Goal: Check status: Check status

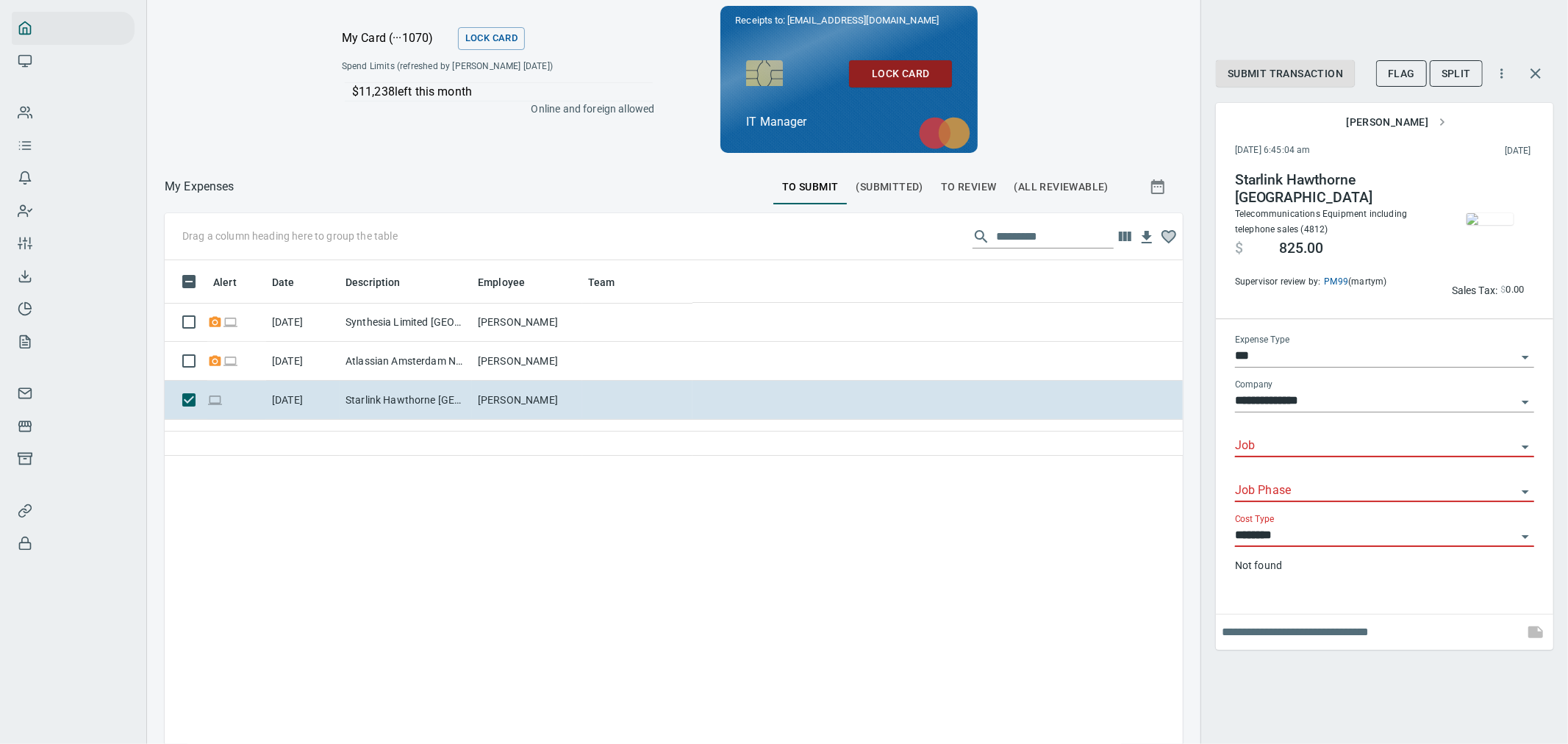
scroll to position [556, 994]
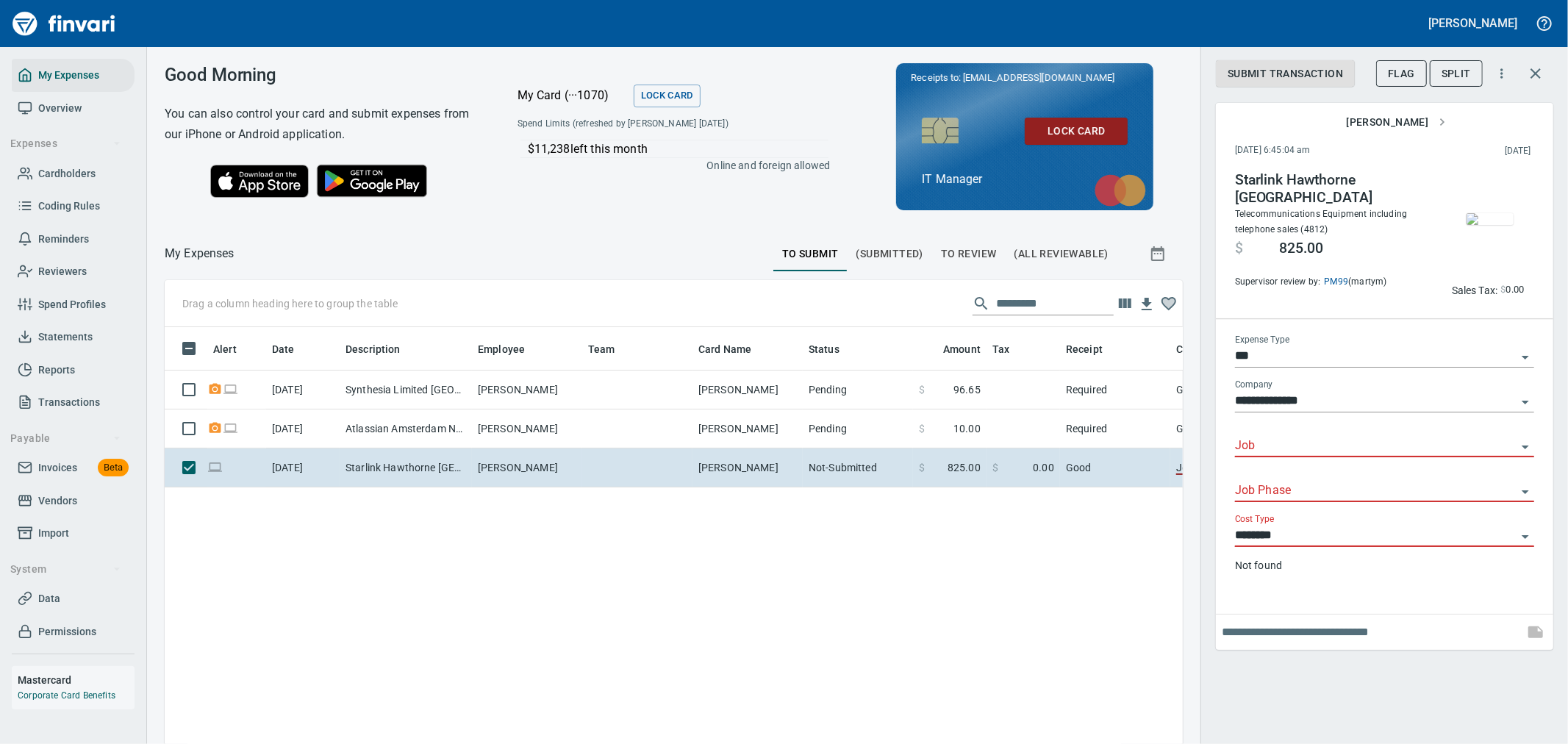
click at [60, 465] on span "Invoices" at bounding box center [58, 468] width 39 height 19
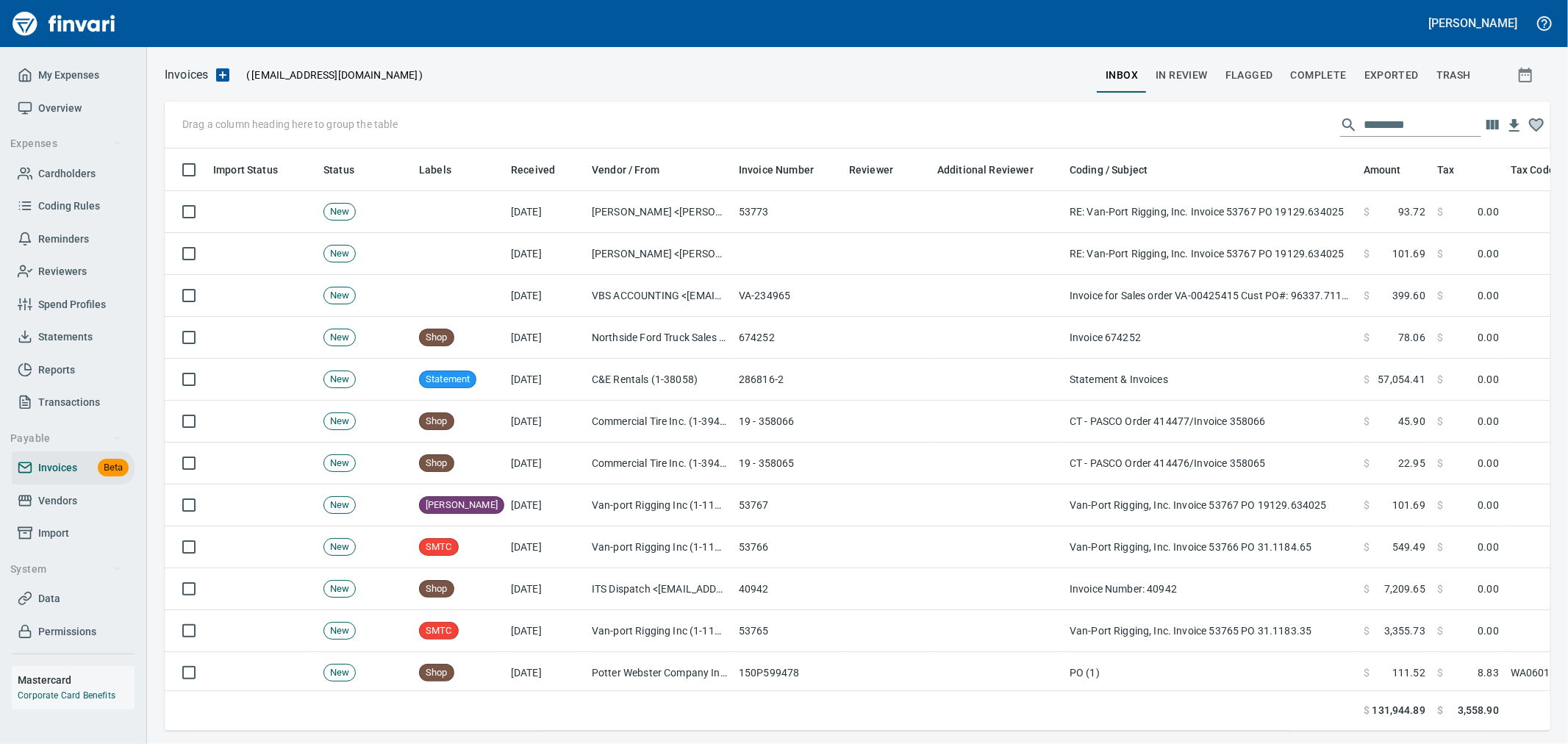
scroll to position [557, 1361]
click at [1317, 80] on span "Complete" at bounding box center [1319, 75] width 55 height 19
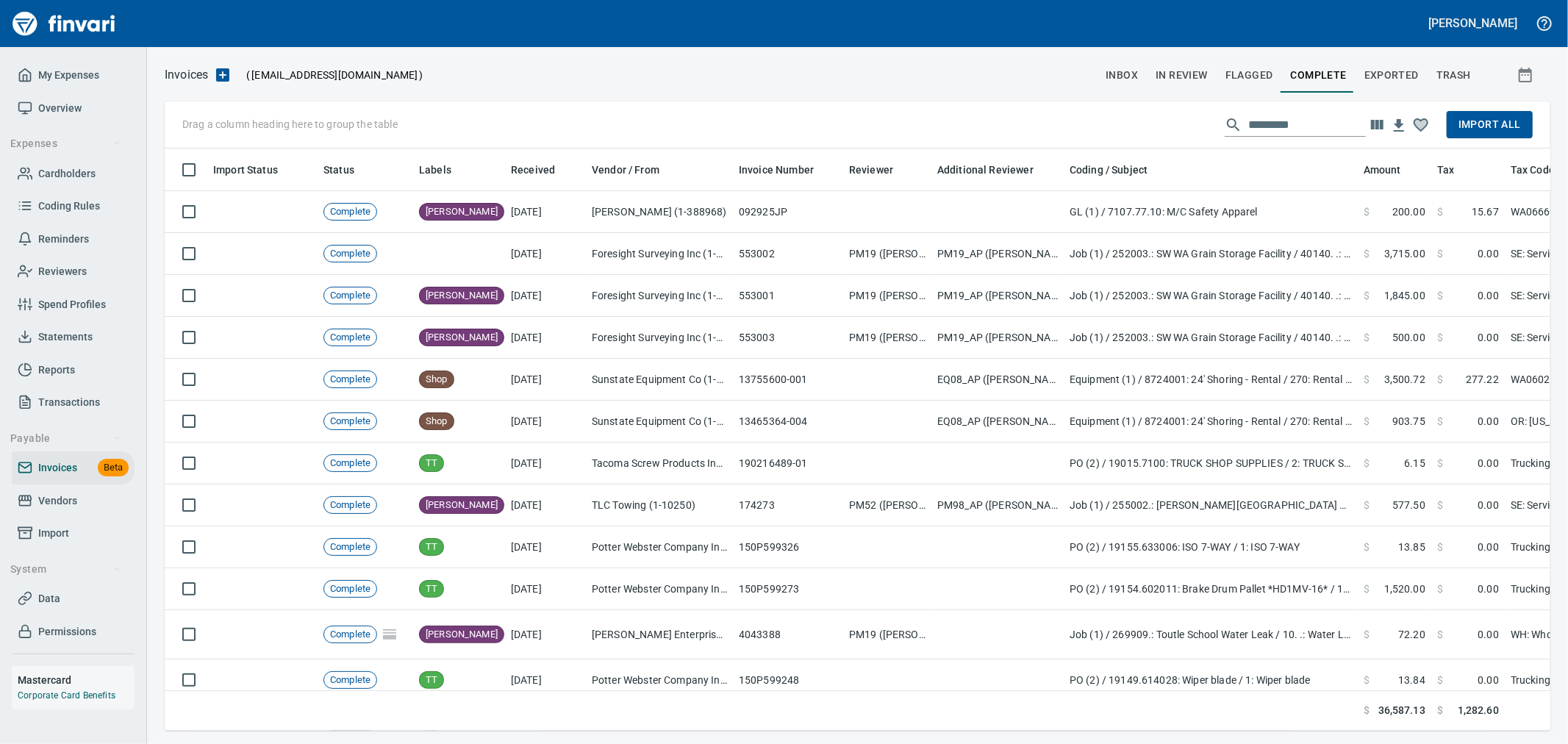
click at [1379, 131] on icon "button" at bounding box center [1377, 125] width 18 height 18
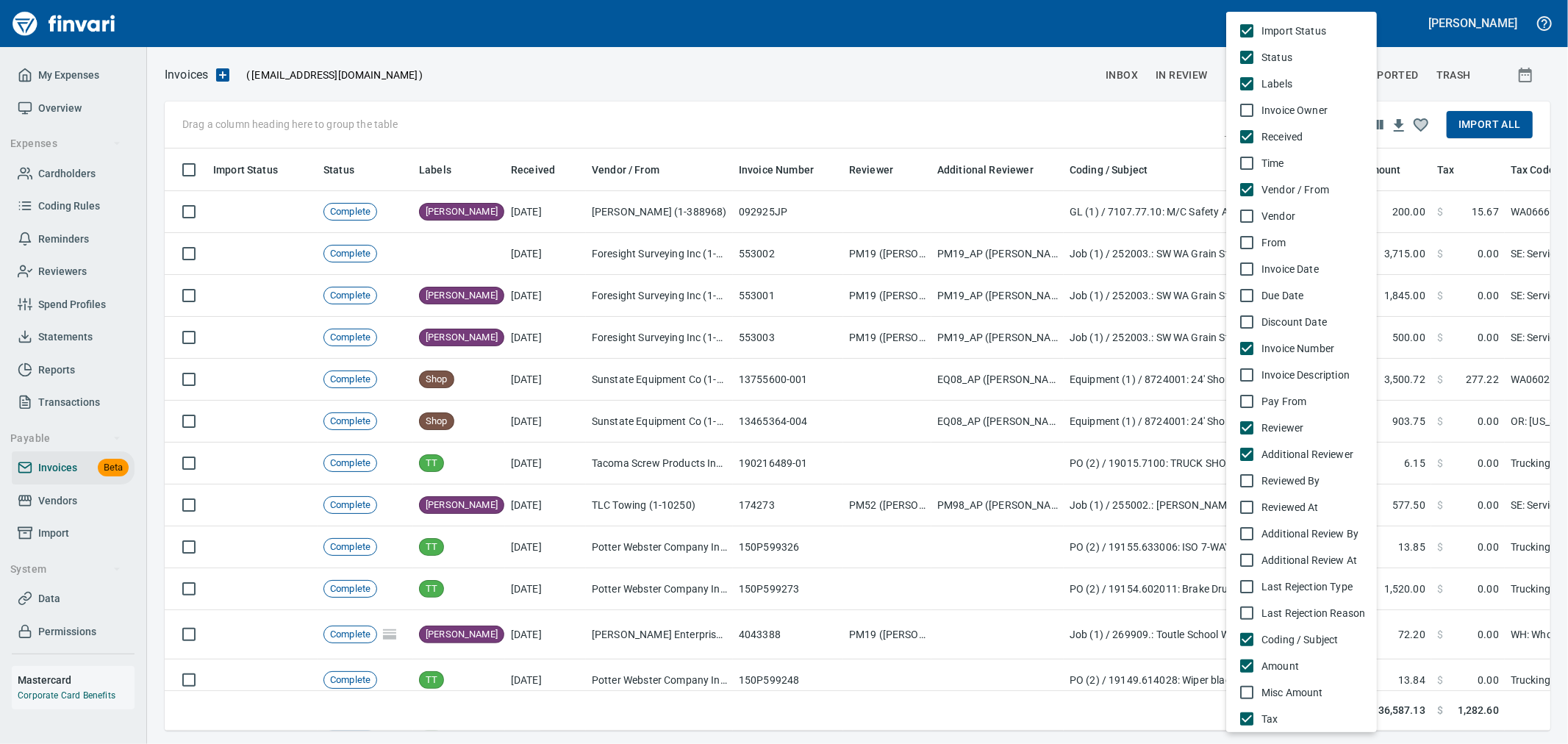
click at [1295, 400] on span "Pay From" at bounding box center [1313, 402] width 104 height 14
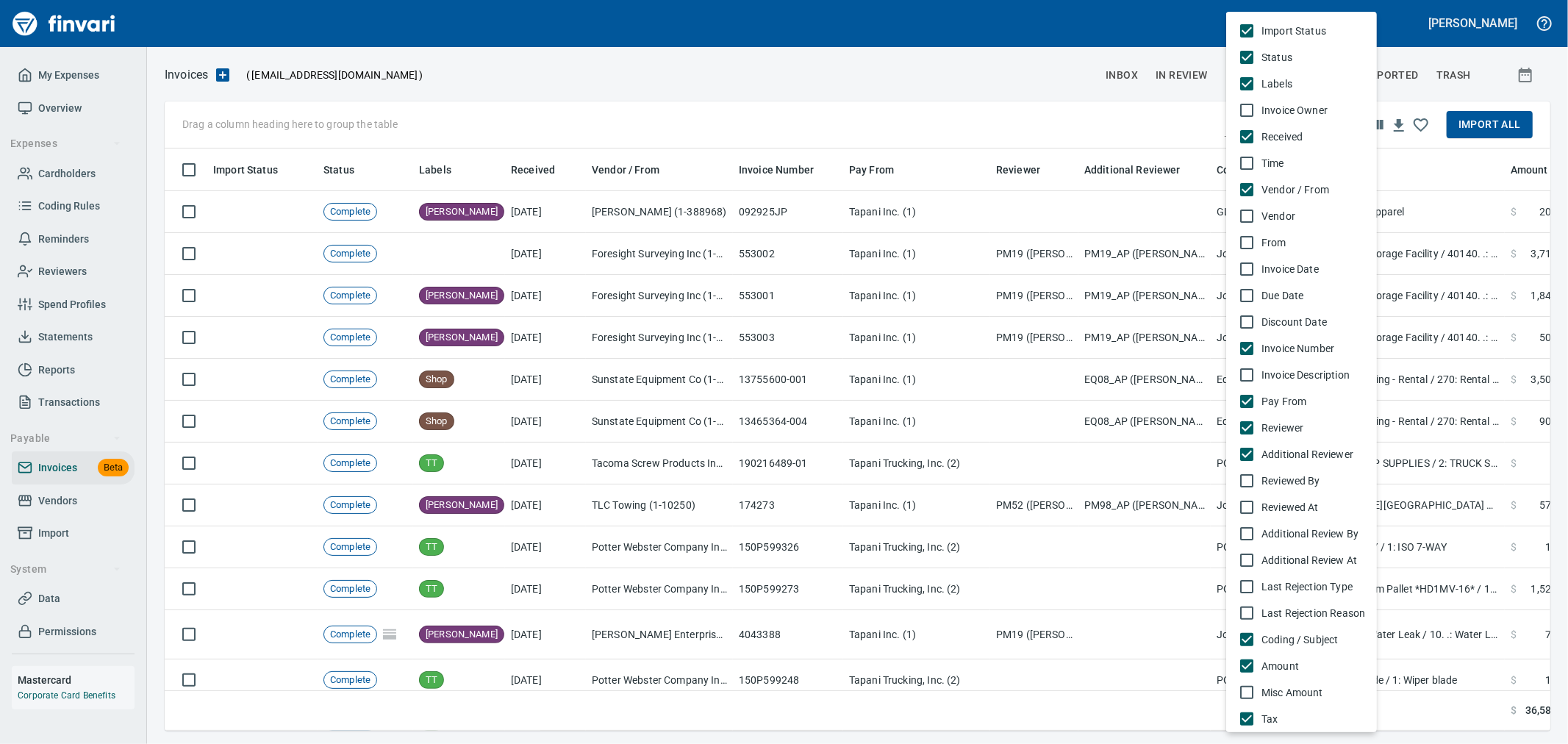
click at [876, 93] on div at bounding box center [784, 372] width 1568 height 744
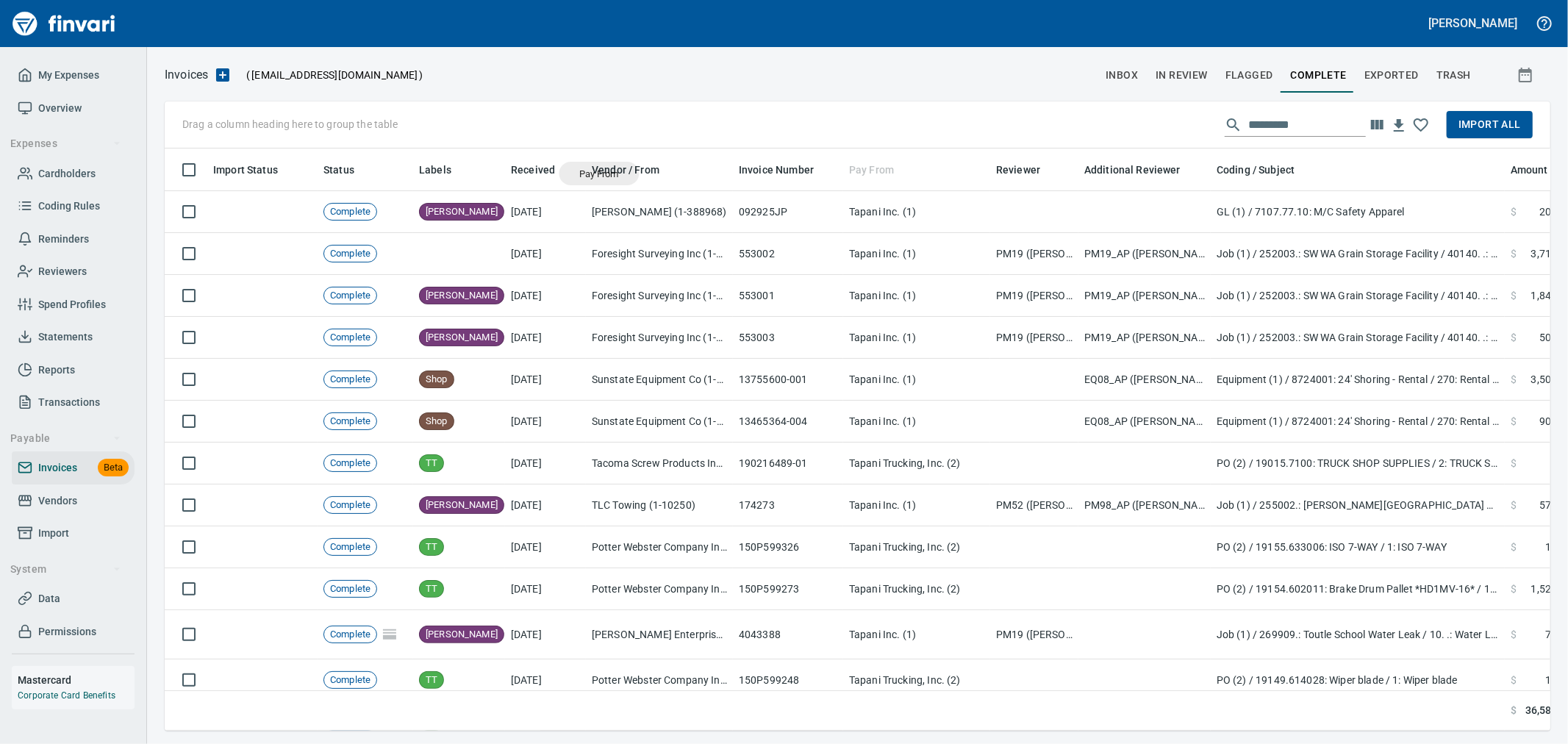
drag, startPoint x: 865, startPoint y: 174, endPoint x: 595, endPoint y: 179, distance: 270.0
click at [595, 179] on body "[PERSON_NAME] My Expenses Overview Expenses Cardholders Coding Rules Reminders …" at bounding box center [784, 372] width 1568 height 744
drag, startPoint x: 701, startPoint y: 164, endPoint x: 550, endPoint y: 173, distance: 151.3
click at [550, 173] on body "[PERSON_NAME] My Expenses Overview Expenses Cardholders Coding Rules Reminders …" at bounding box center [784, 372] width 1568 height 744
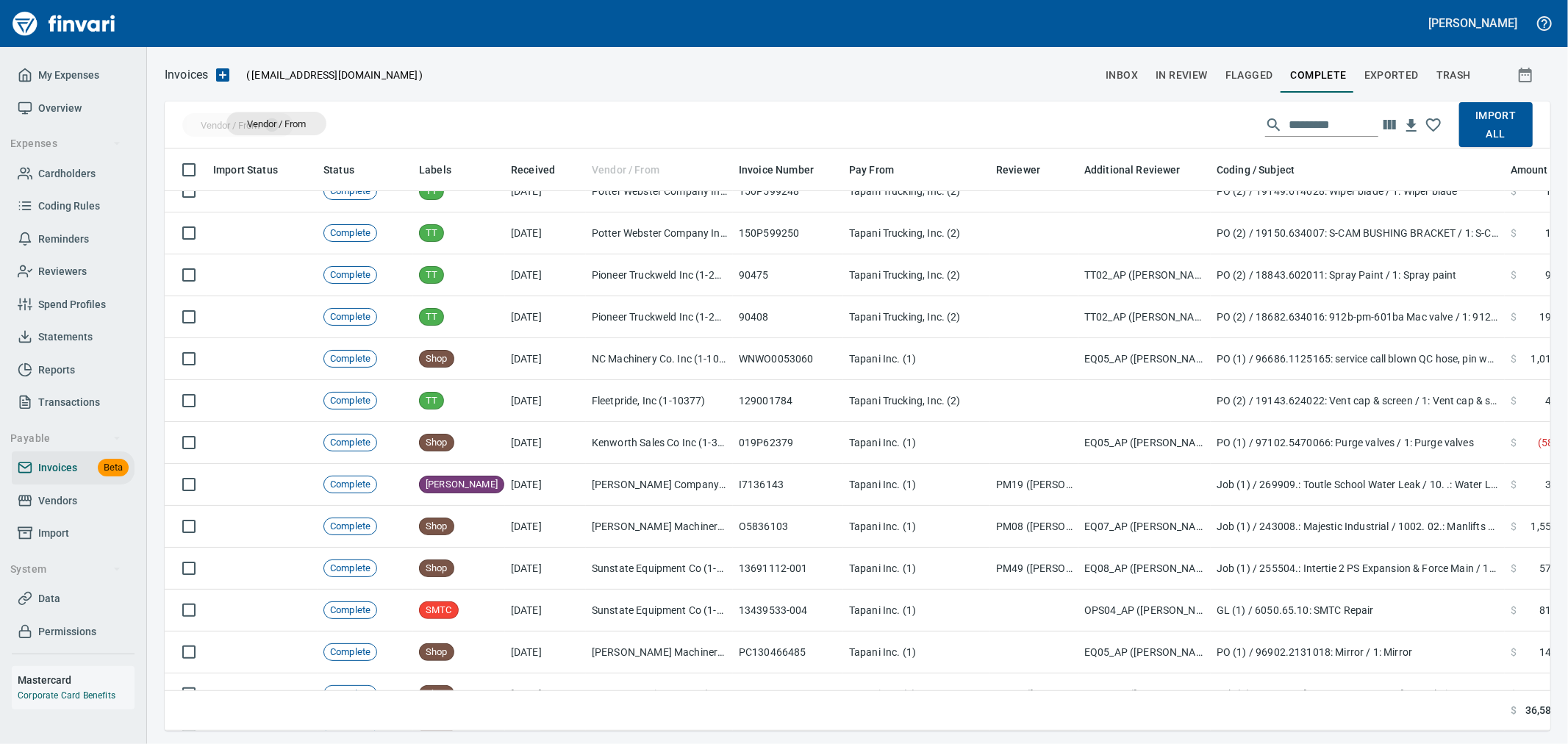
drag, startPoint x: 567, startPoint y: 164, endPoint x: 276, endPoint y: 123, distance: 293.9
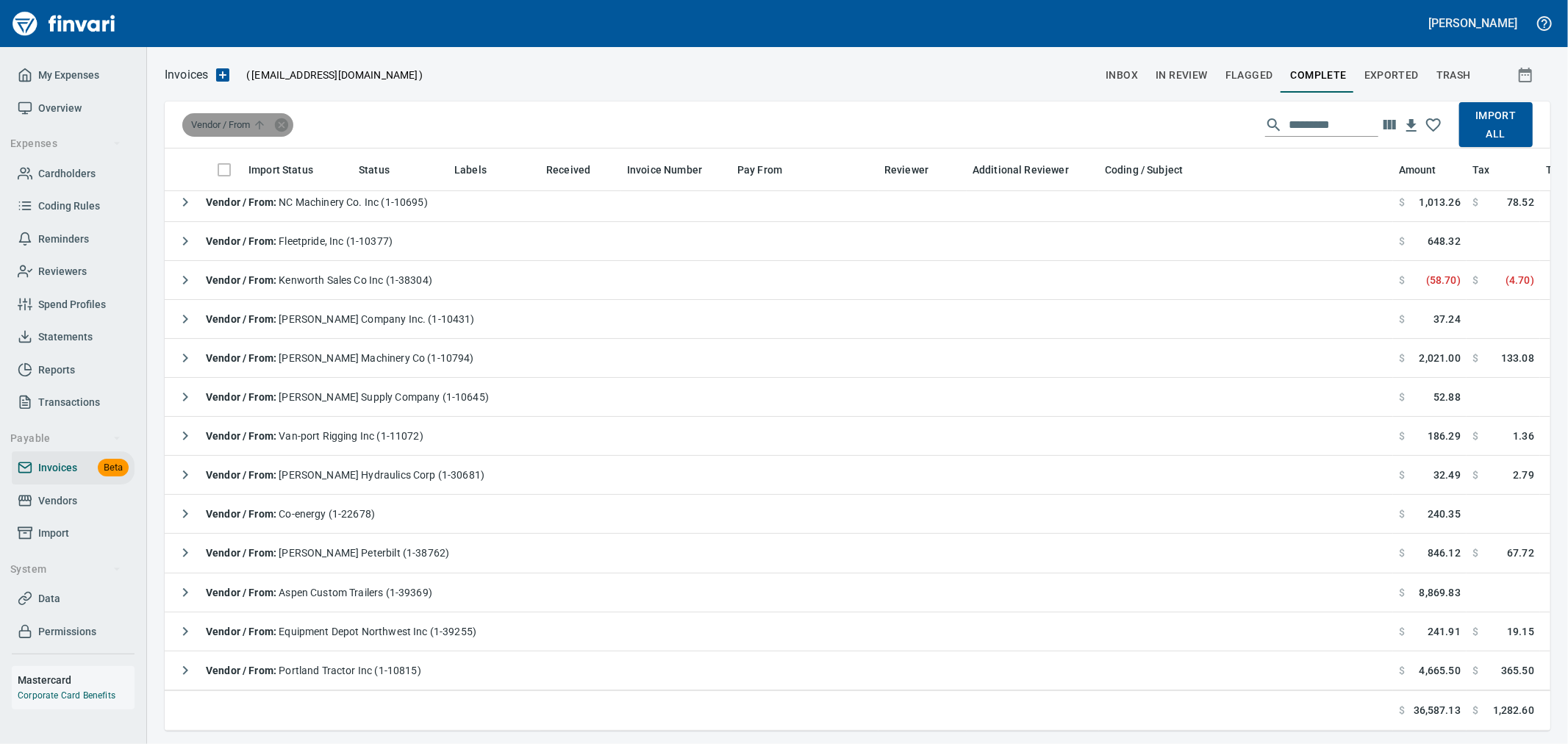
click at [246, 126] on span "Vendor / From" at bounding box center [230, 124] width 78 height 13
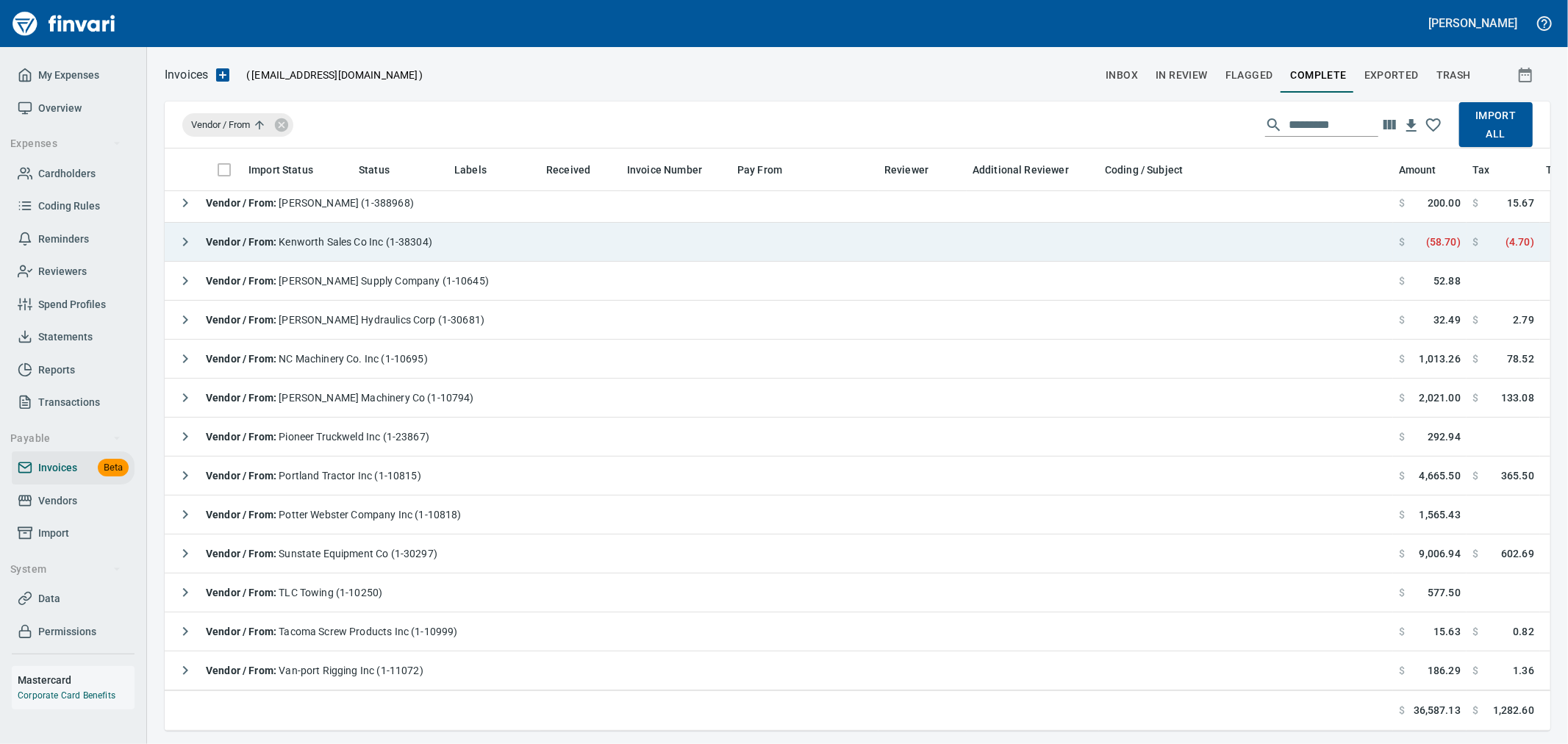
scroll to position [0, 0]
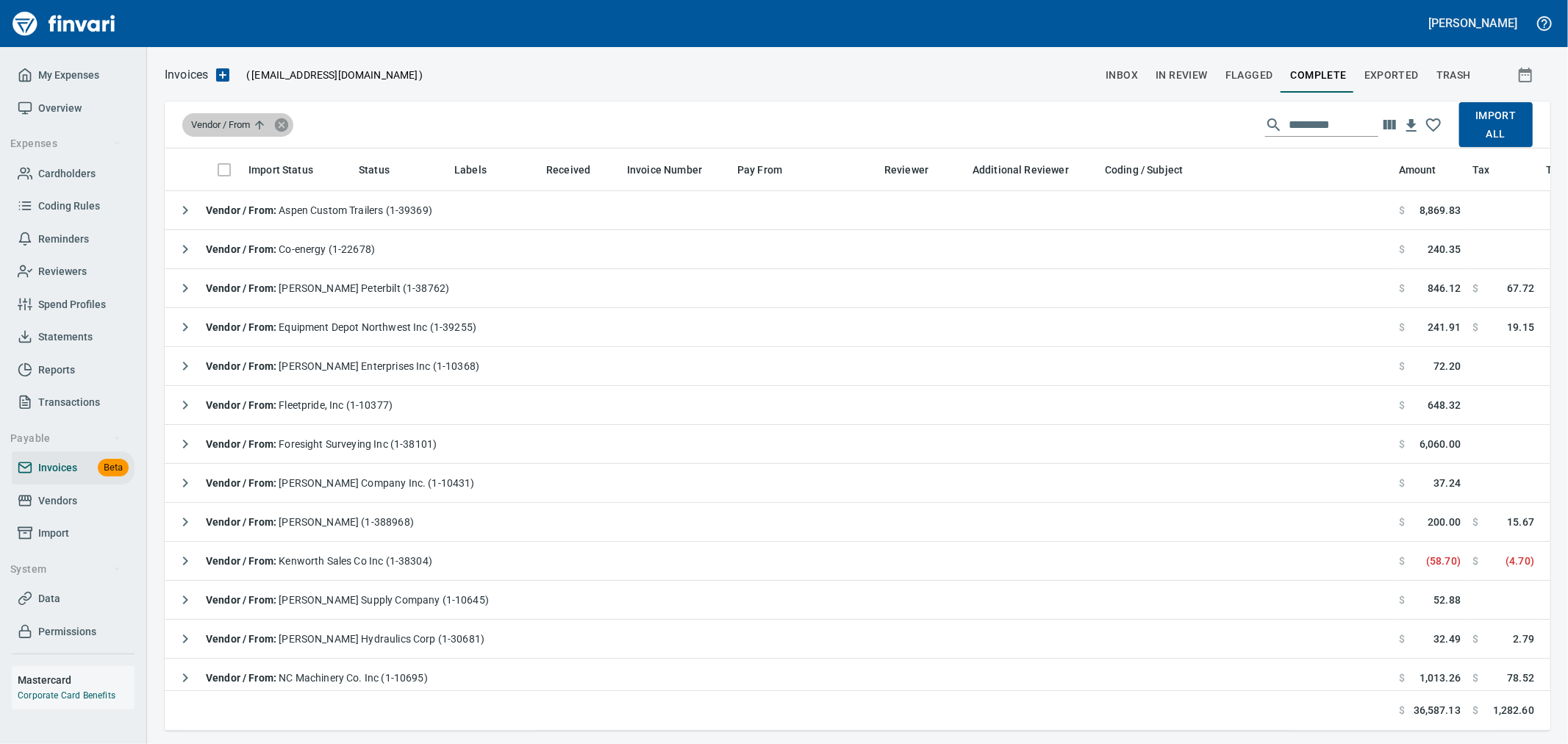
click at [282, 120] on icon at bounding box center [281, 124] width 13 height 13
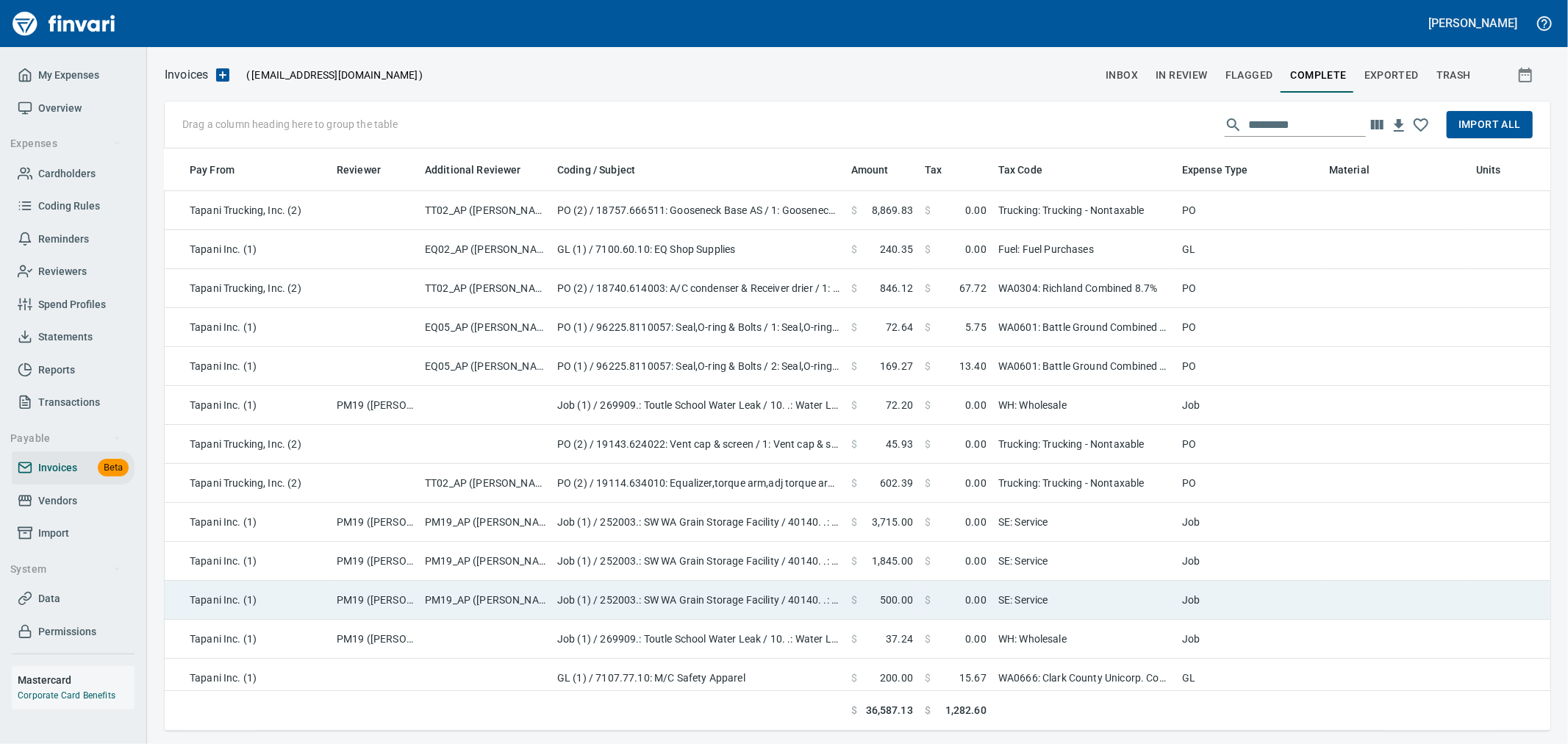
scroll to position [0, 657]
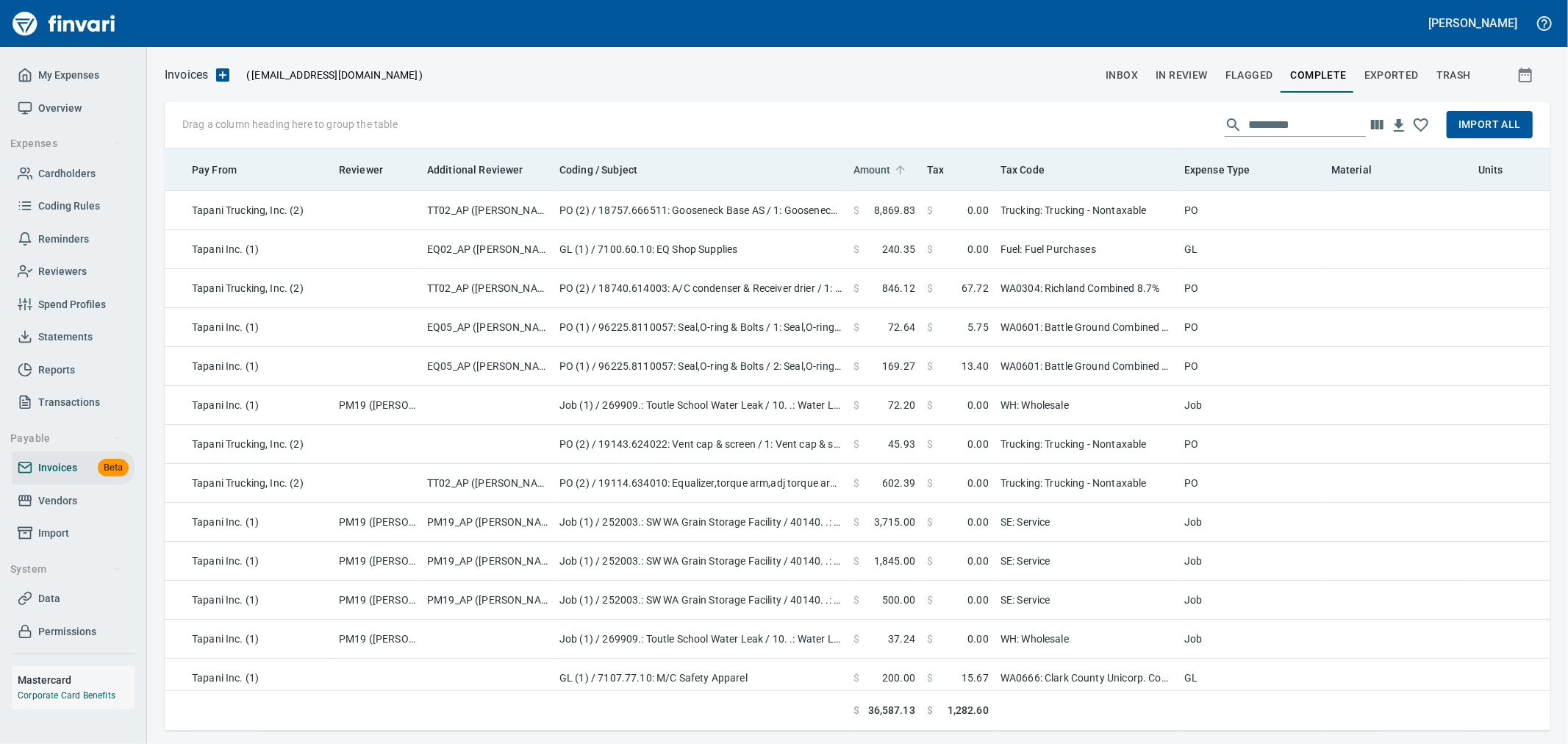
click at [876, 172] on span "Amount" at bounding box center [872, 170] width 38 height 18
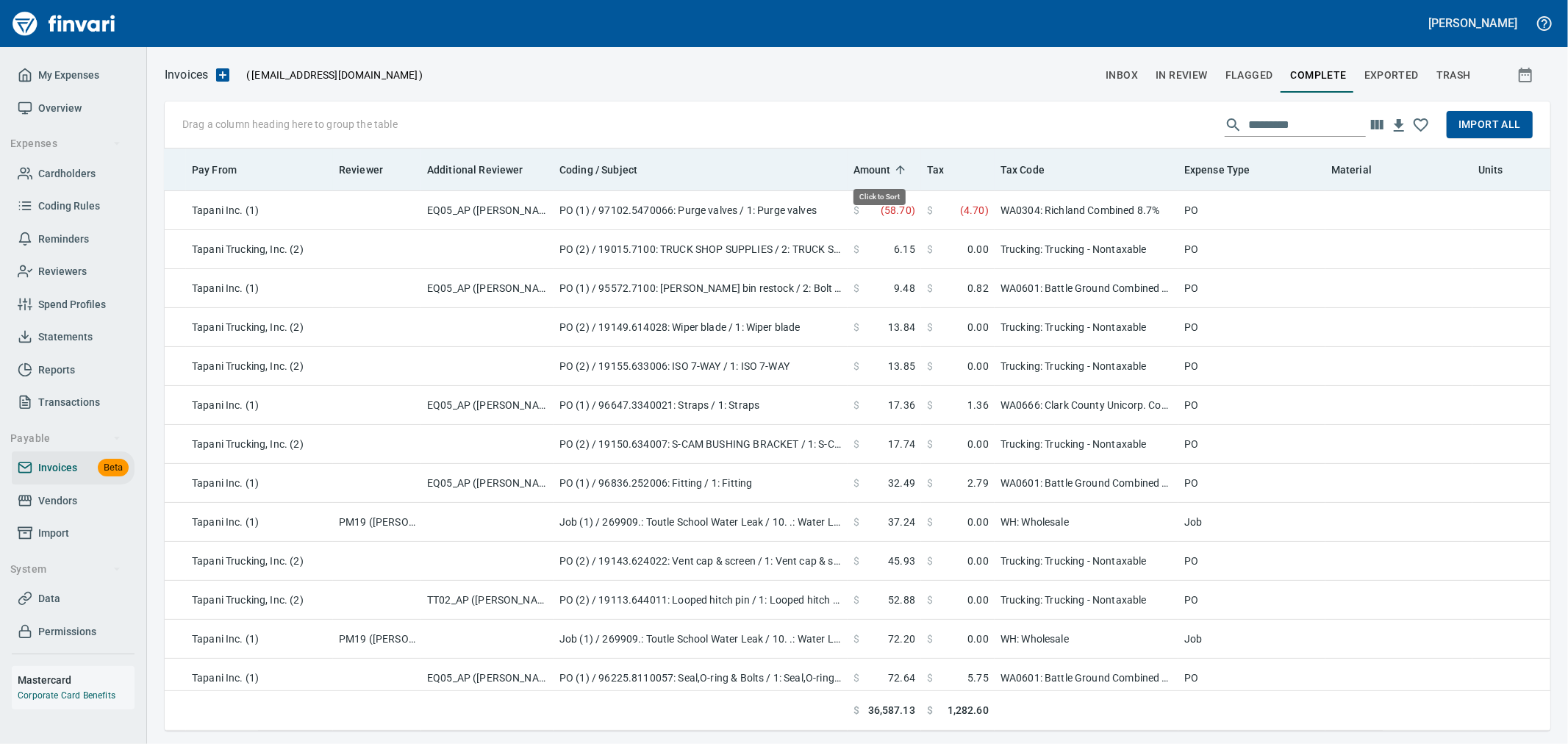
click at [876, 172] on span "Amount" at bounding box center [872, 170] width 38 height 18
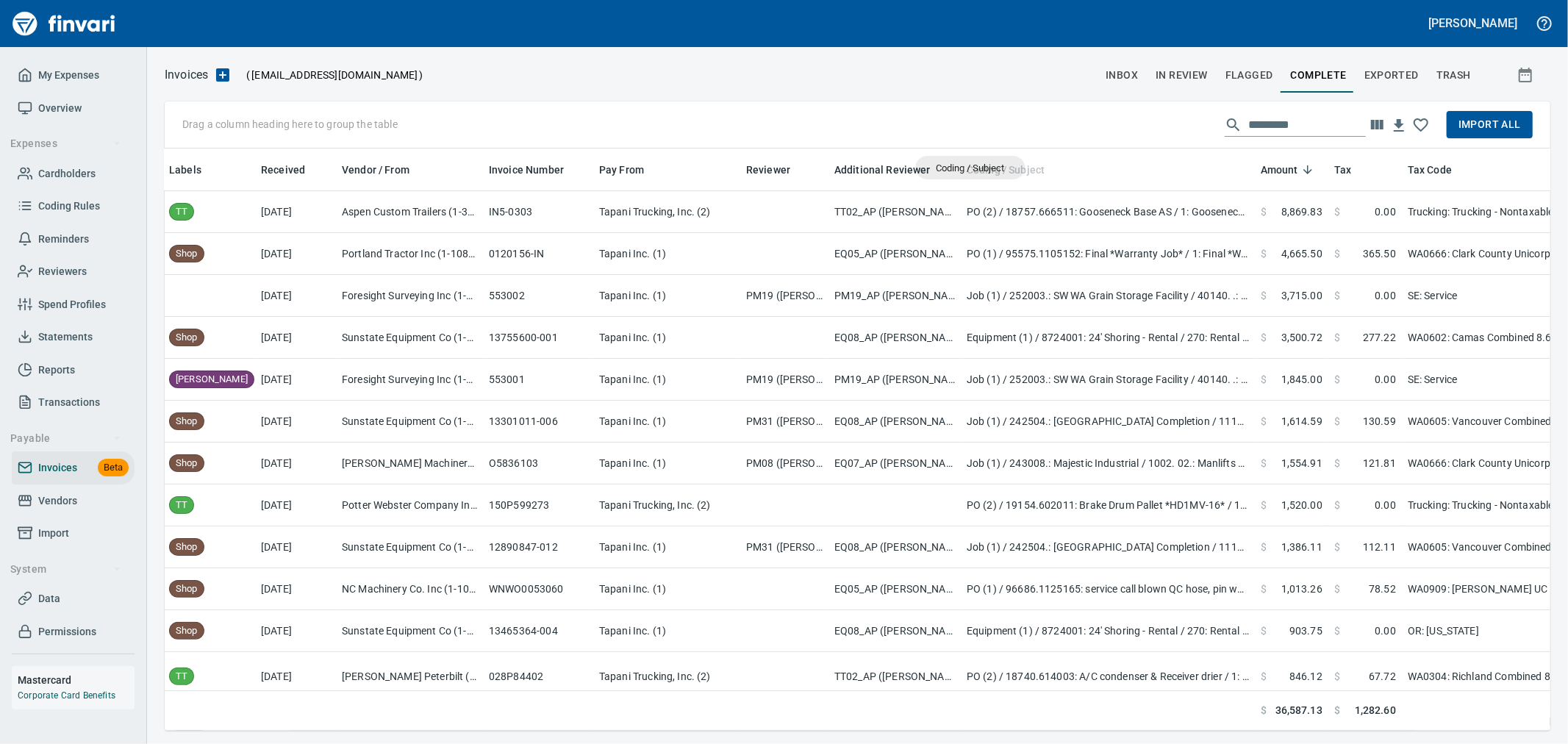
scroll to position [557, 1361]
drag, startPoint x: 1007, startPoint y: 164, endPoint x: 328, endPoint y: 122, distance: 680.3
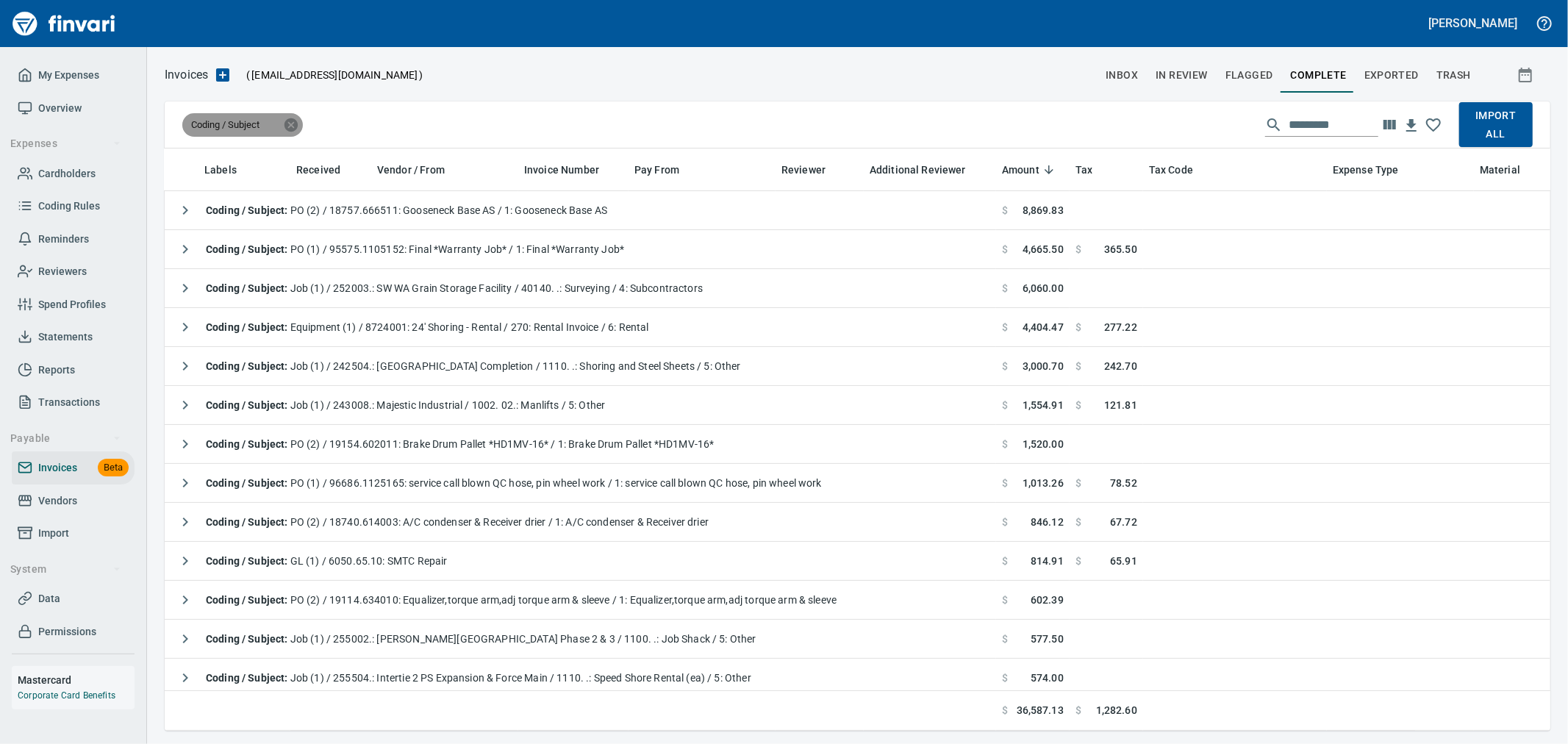
click at [295, 131] on icon at bounding box center [291, 125] width 16 height 16
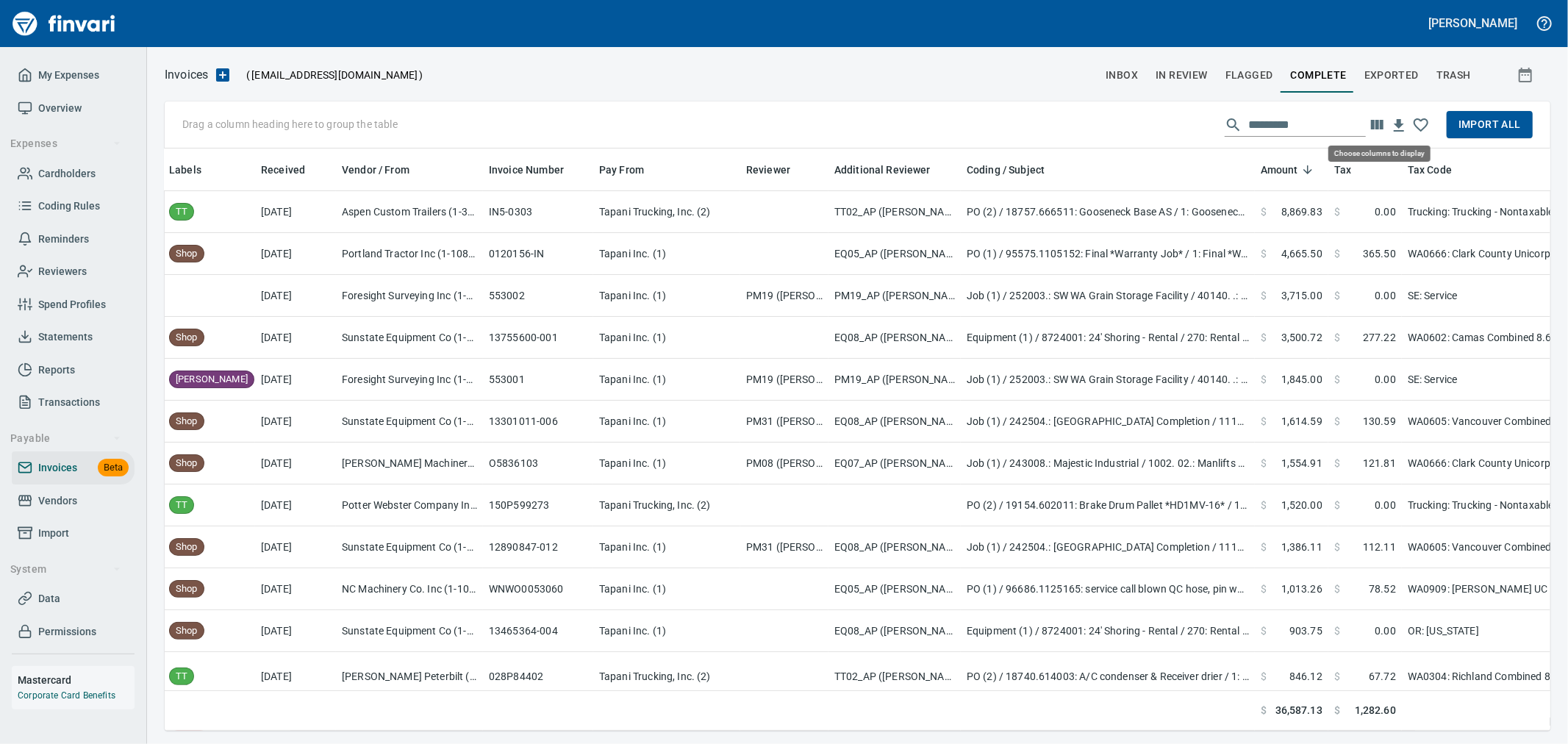
click at [1382, 126] on icon "button" at bounding box center [1377, 124] width 13 height 10
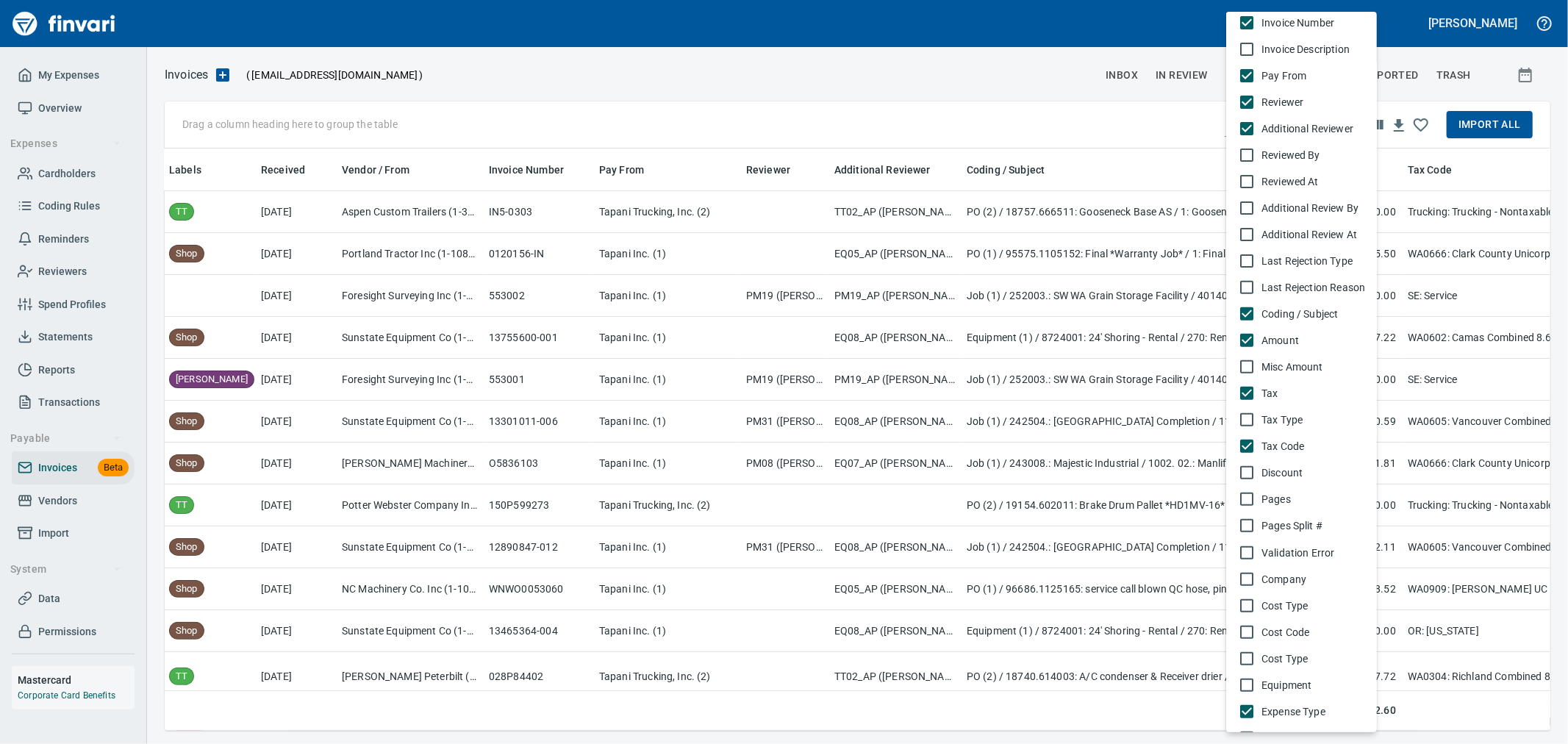
scroll to position [326, 0]
drag, startPoint x: 1135, startPoint y: 709, endPoint x: 1129, endPoint y: 704, distance: 7.8
click at [1134, 708] on div at bounding box center [784, 372] width 1568 height 744
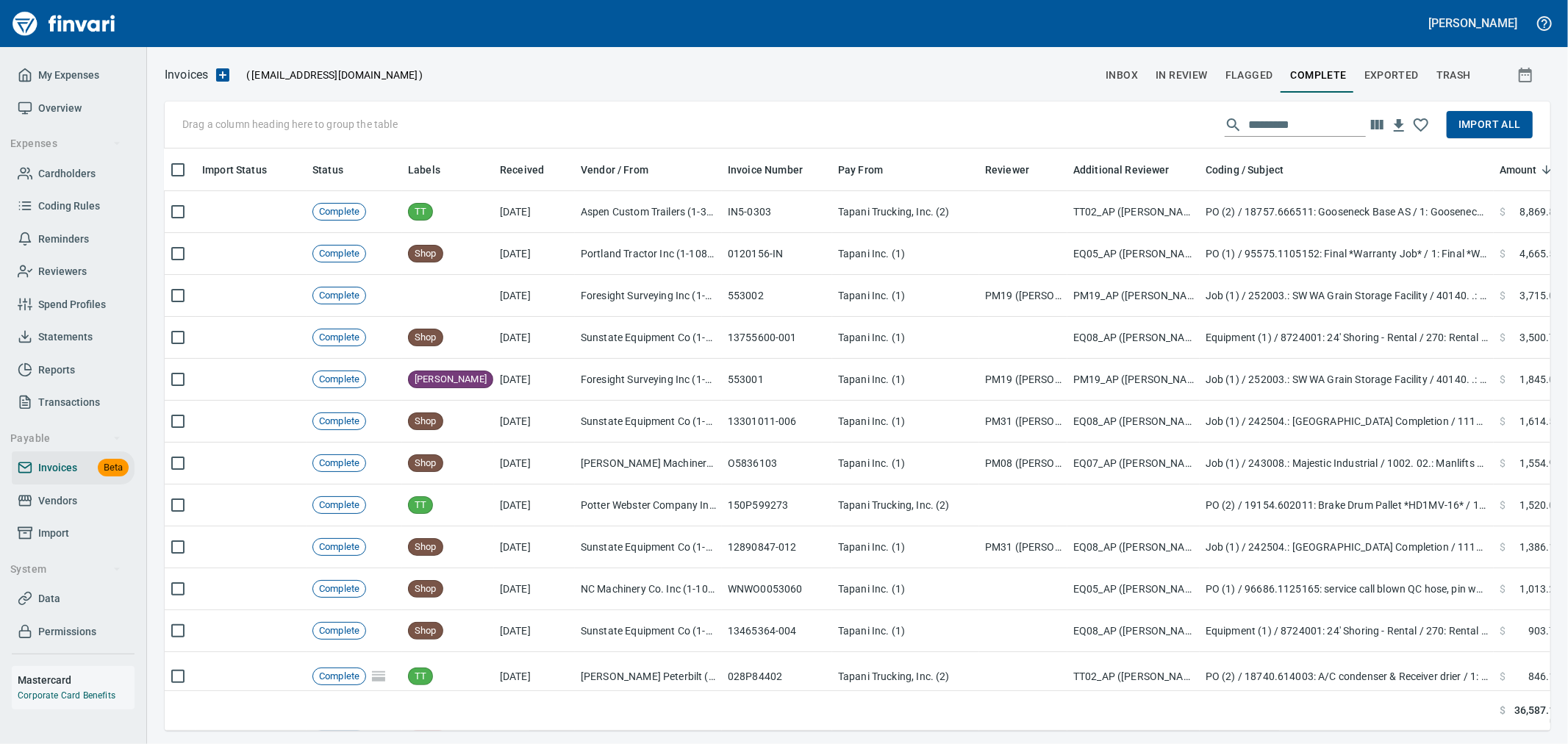
scroll to position [0, 0]
